Goal: Navigation & Orientation: Find specific page/section

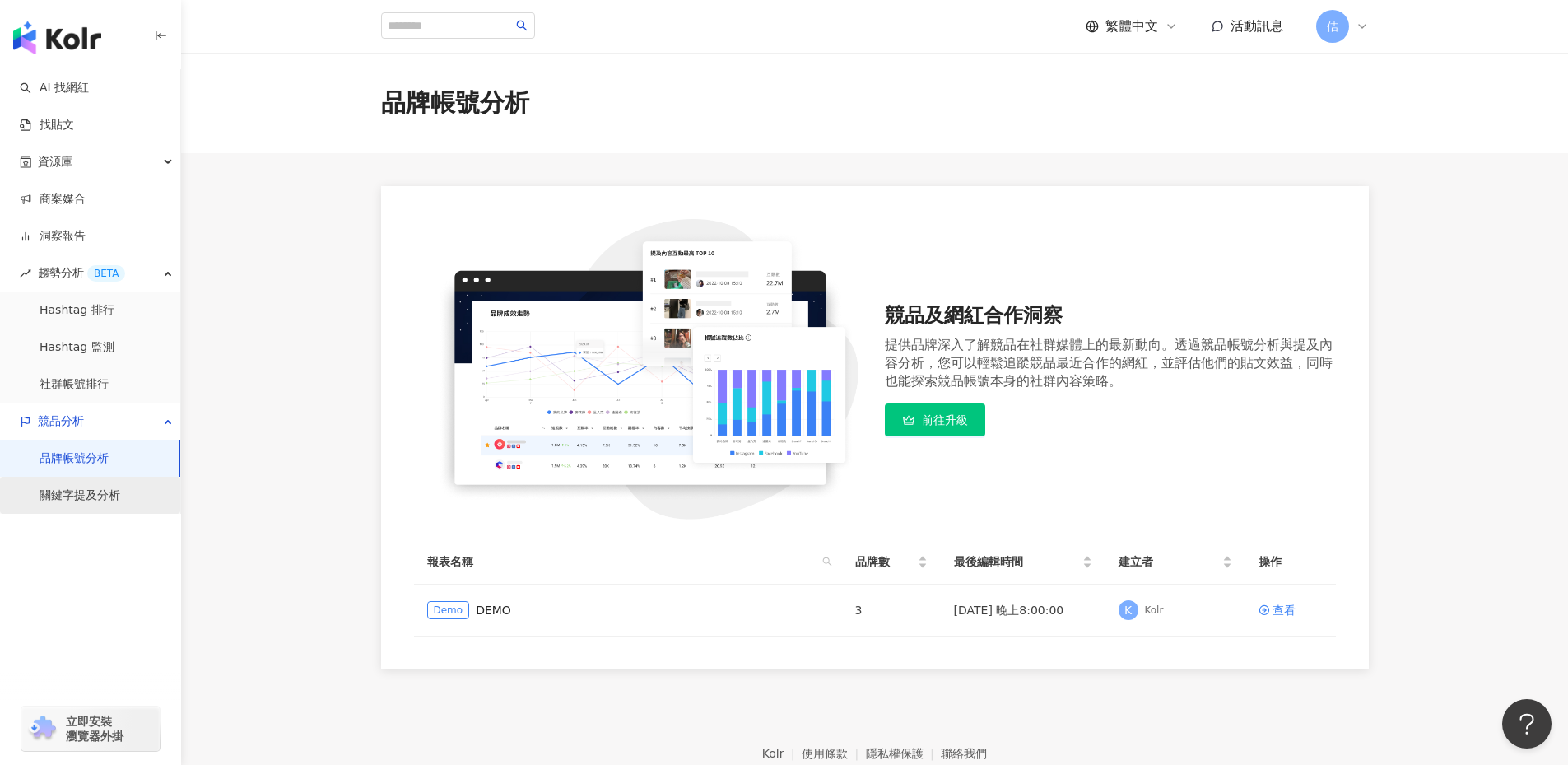
click at [78, 487] on link "關鍵字提及分析" at bounding box center [80, 495] width 81 height 16
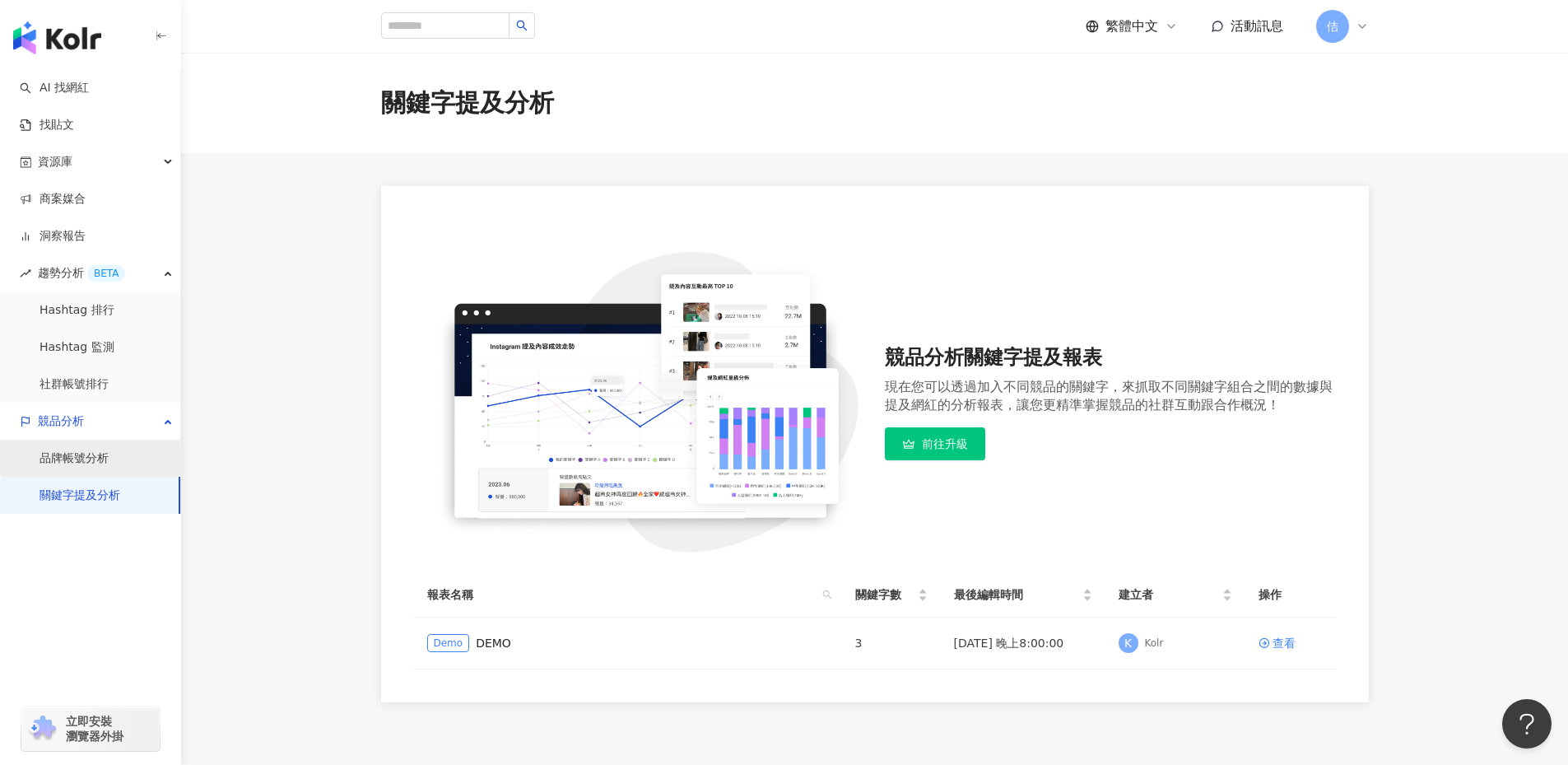
click at [88, 467] on link "品牌帳號分析" at bounding box center [74, 458] width 69 height 16
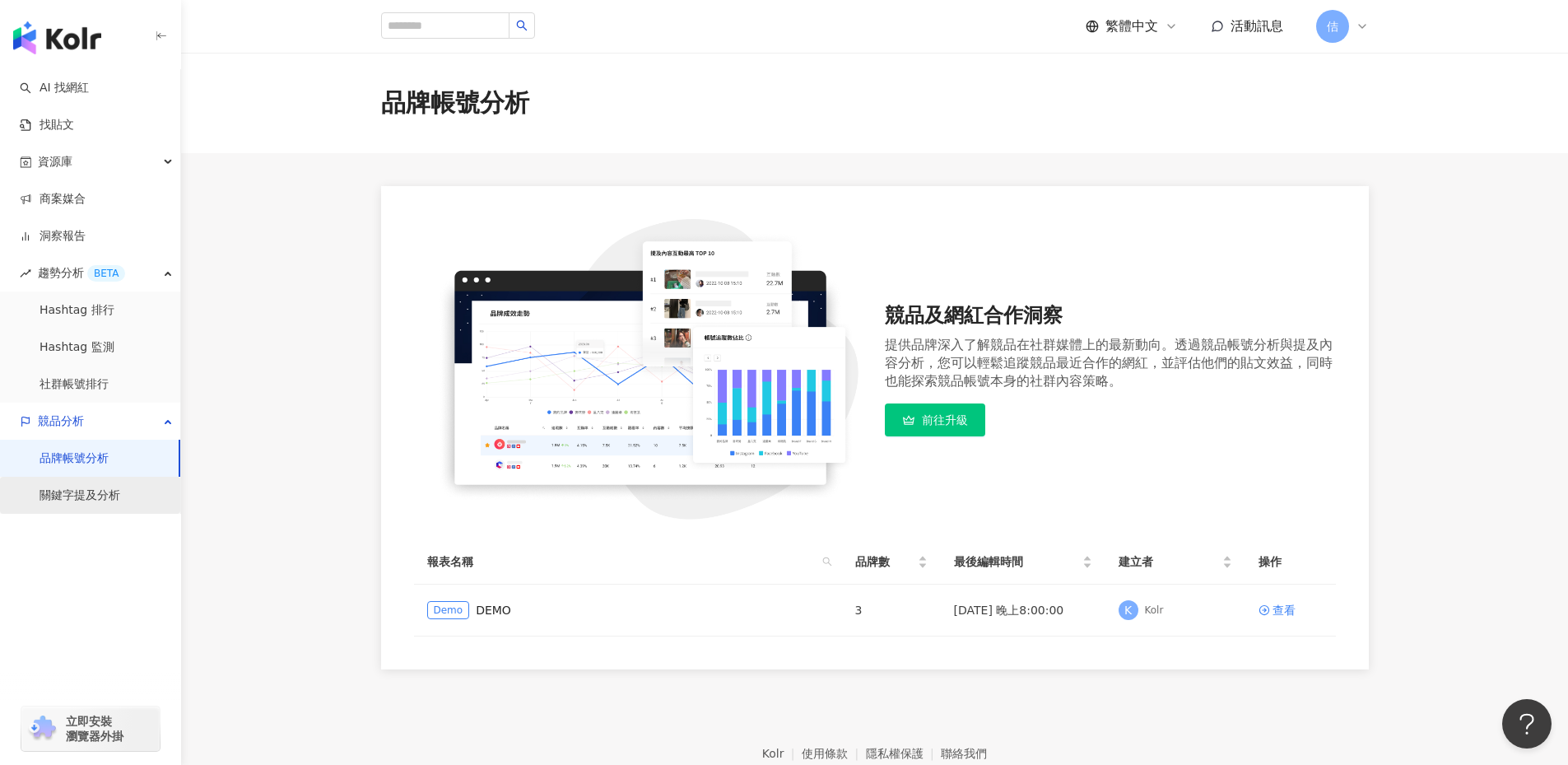
click at [81, 487] on link "關鍵字提及分析" at bounding box center [80, 495] width 81 height 16
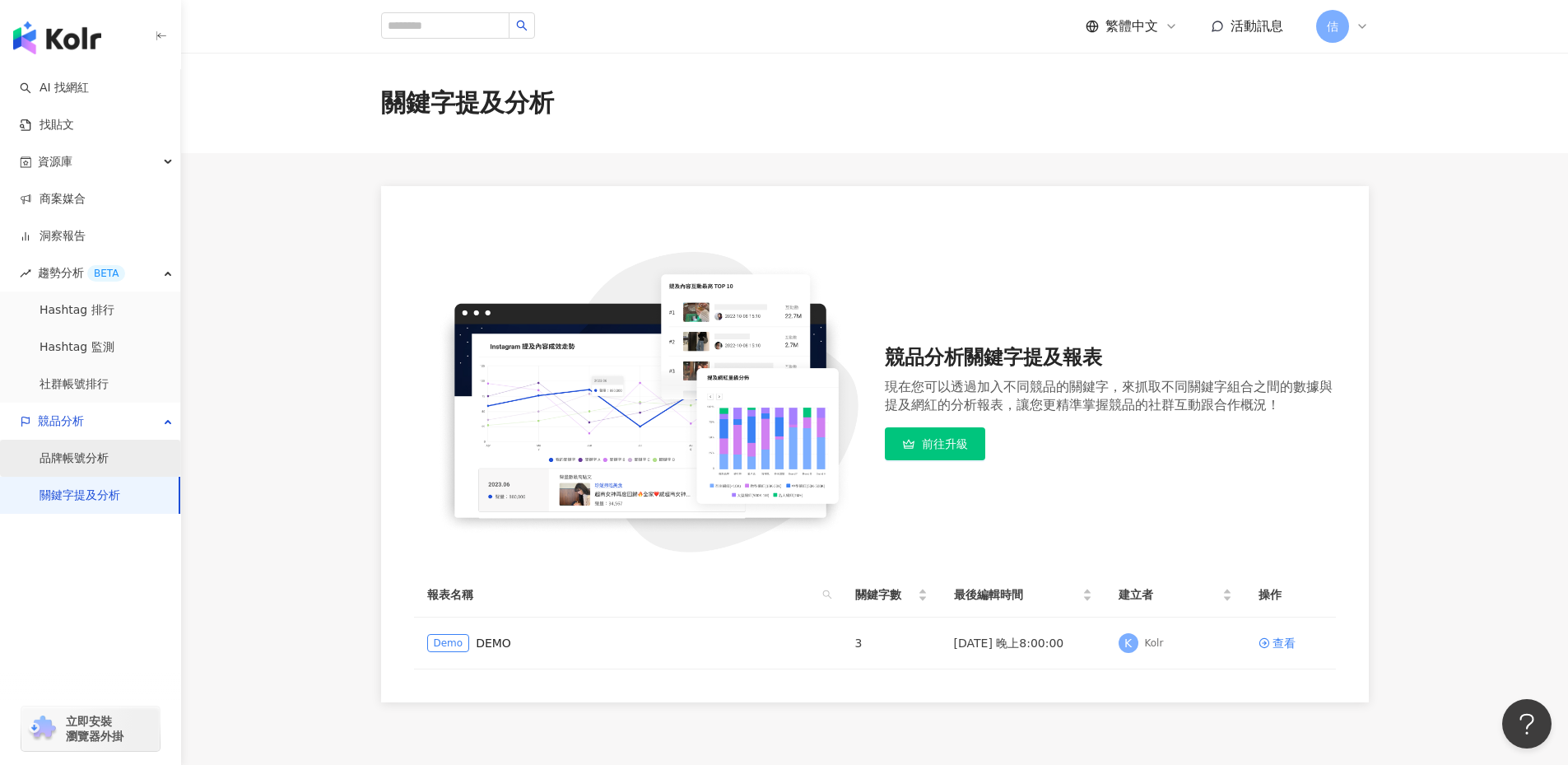
click at [80, 452] on link "品牌帳號分析" at bounding box center [74, 458] width 69 height 16
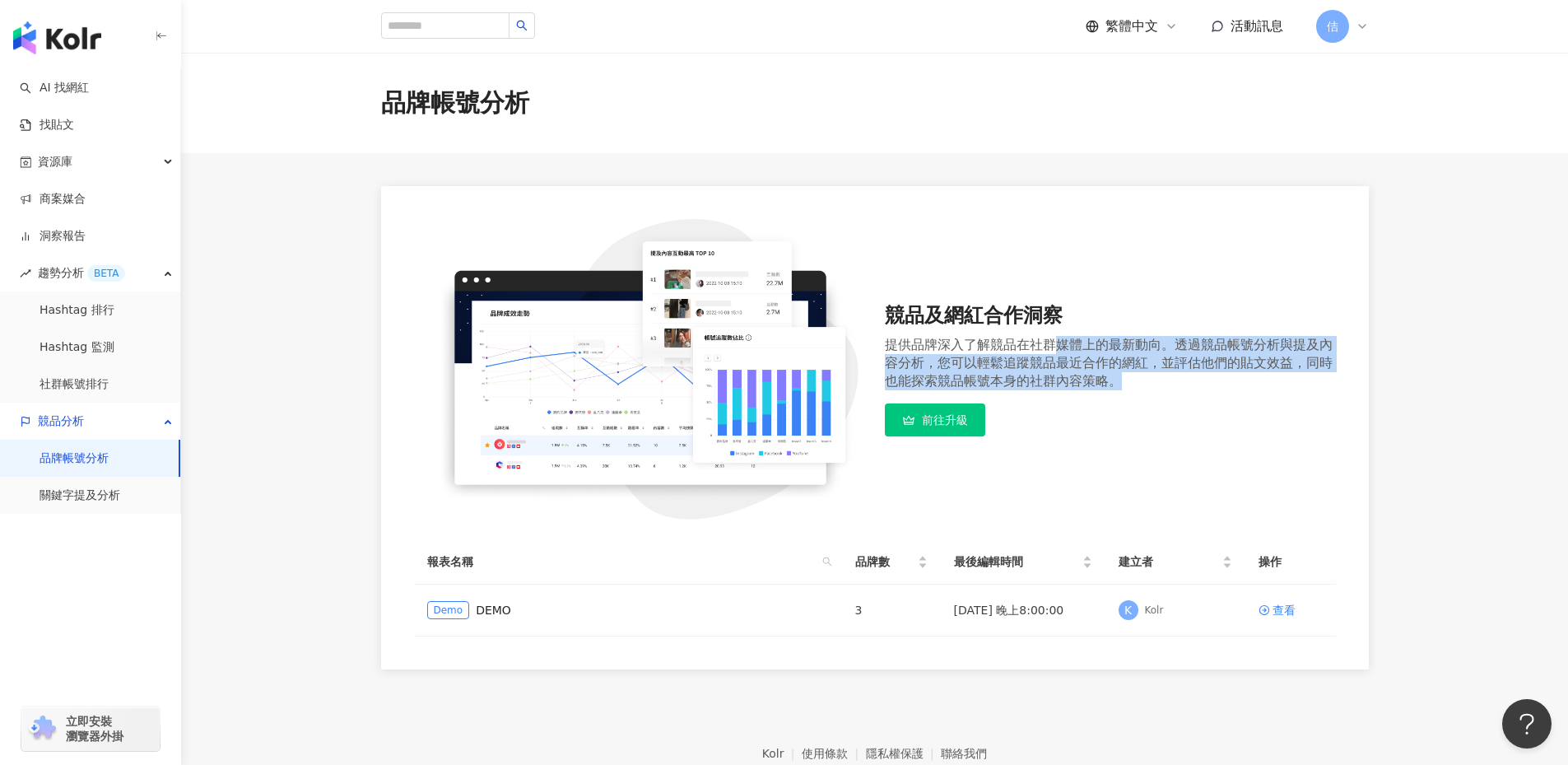
drag, startPoint x: 1057, startPoint y: 338, endPoint x: 1203, endPoint y: 381, distance: 152.2
click at [1205, 381] on div "提供品牌深入了解競品在社群媒體上的最新動向。透過競品帳號分析與提及內容分析，您可以輕鬆追蹤競品最近合作的網紅，並評估他們的貼文效益，同時也能探索競品帳號本身的…" at bounding box center [1110, 362] width 451 height 55
click at [1192, 388] on div "提供品牌深入了解競品在社群媒體上的最新動向。透過競品帳號分析與提及內容分析，您可以輕鬆追蹤競品最近合作的網紅，並評估他們的貼文效益，同時也能探索競品帳號本身的…" at bounding box center [1110, 362] width 451 height 55
drag, startPoint x: 1175, startPoint y: 391, endPoint x: 1135, endPoint y: 391, distance: 40.0
click at [1173, 391] on div "競品及網紅合作洞察 提供品牌深入了解競品在社群媒體上的最新動向。透過競品帳號分析與提及內容分析，您可以輕鬆追蹤競品最近合作的網紅，並評估他們的貼文效益，同時也…" at bounding box center [1110, 369] width 451 height 135
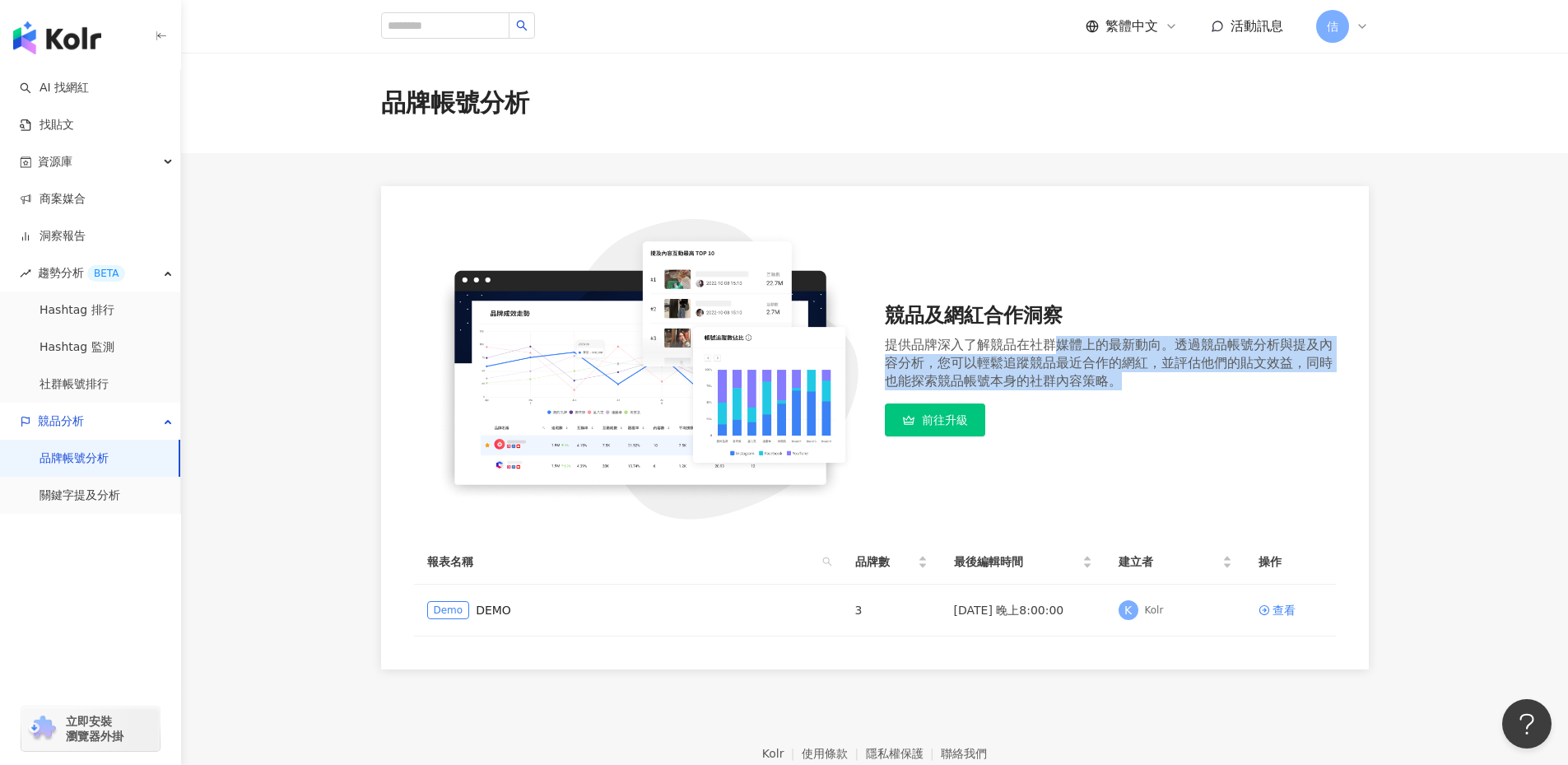
click at [1053, 394] on div "競品及網紅合作洞察 提供品牌深入了解競品在社群媒體上的最新動向。透過競品帳號分析與提及內容分析，您可以輕鬆追蹤競品最近合作的網紅，並評估他們的貼文效益，同時也…" at bounding box center [1110, 369] width 451 height 135
